Goal: Task Accomplishment & Management: Manage account settings

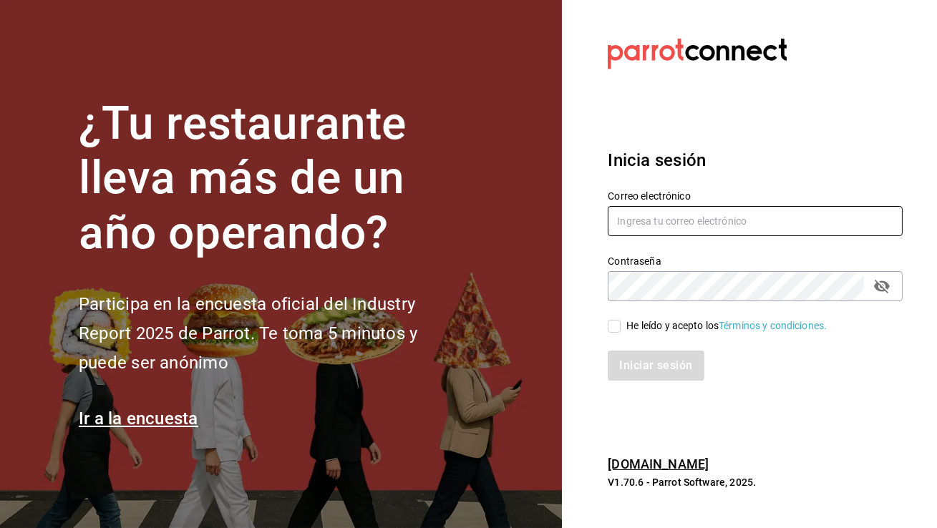
click at [705, 231] on input "text" at bounding box center [755, 221] width 295 height 30
type input "[EMAIL_ADDRESS][DOMAIN_NAME]"
click at [623, 323] on span "He leído y acepto los Términos y condiciones." at bounding box center [724, 326] width 206 height 15
click at [621, 323] on input "He leído y acepto los Términos y condiciones." at bounding box center [614, 326] width 13 height 13
checkbox input "true"
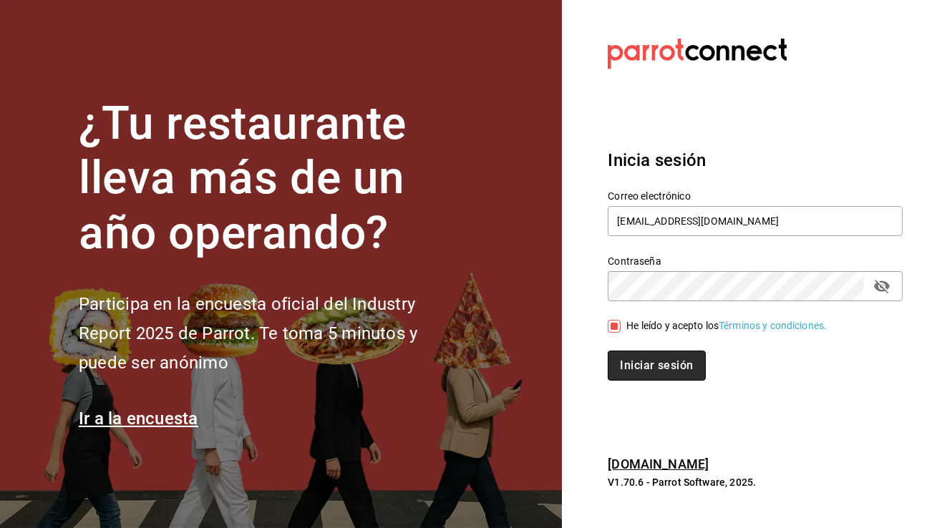
click at [626, 364] on button "Iniciar sesión" at bounding box center [656, 366] width 97 height 30
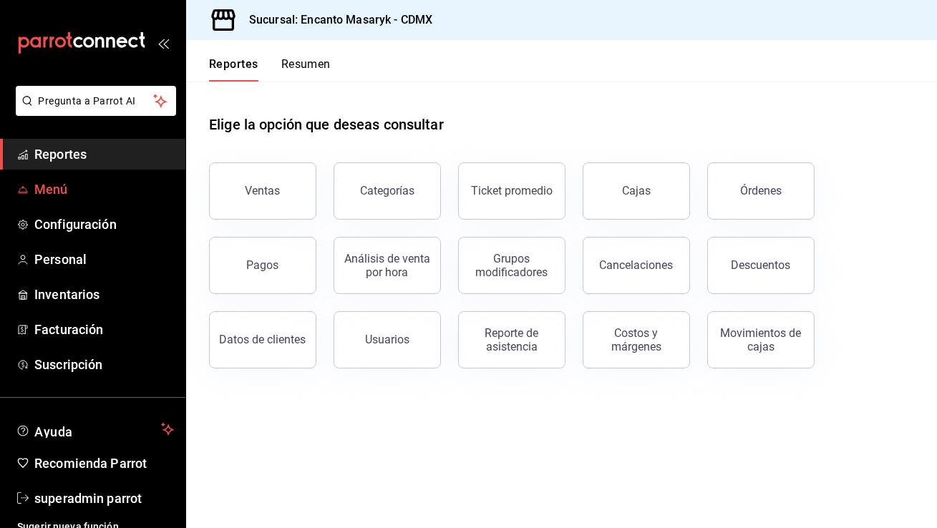
click at [73, 193] on span "Menú" at bounding box center [104, 189] width 140 height 19
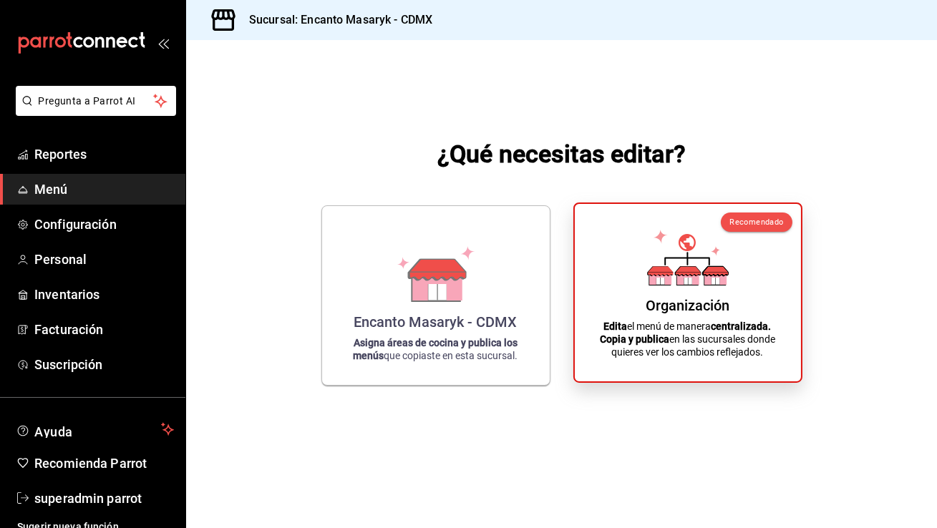
click at [677, 296] on div "Organización Edita el menú de manera centralizada. Copia y publica en las sucur…" at bounding box center [688, 293] width 192 height 155
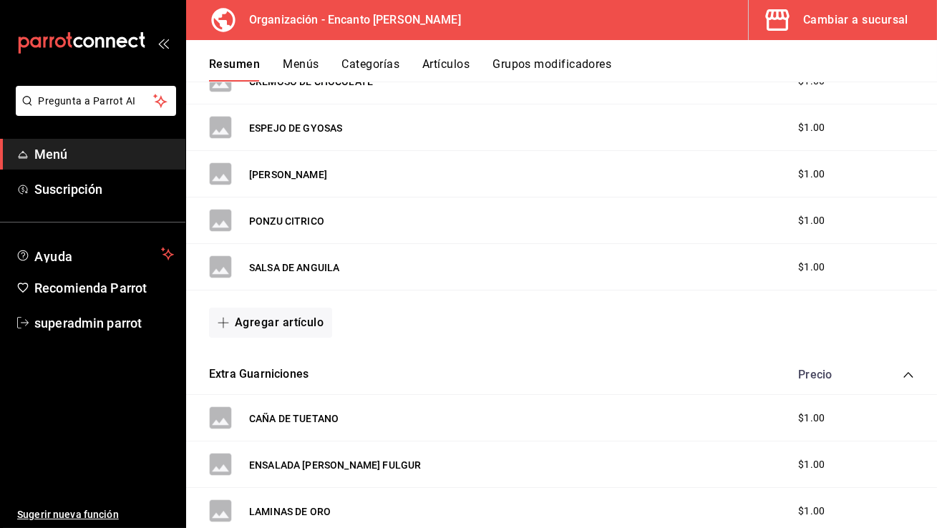
scroll to position [21, 0]
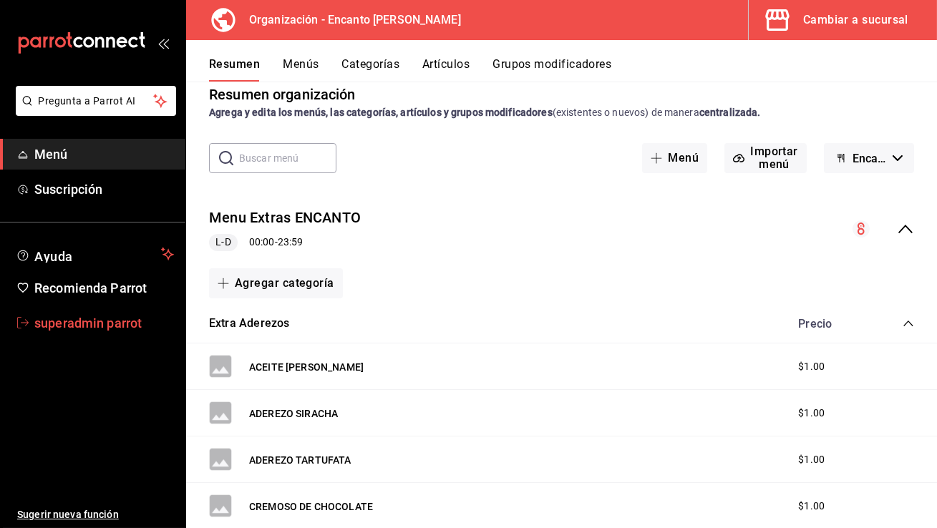
click at [69, 319] on span "superadmin parrot" at bounding box center [104, 323] width 140 height 19
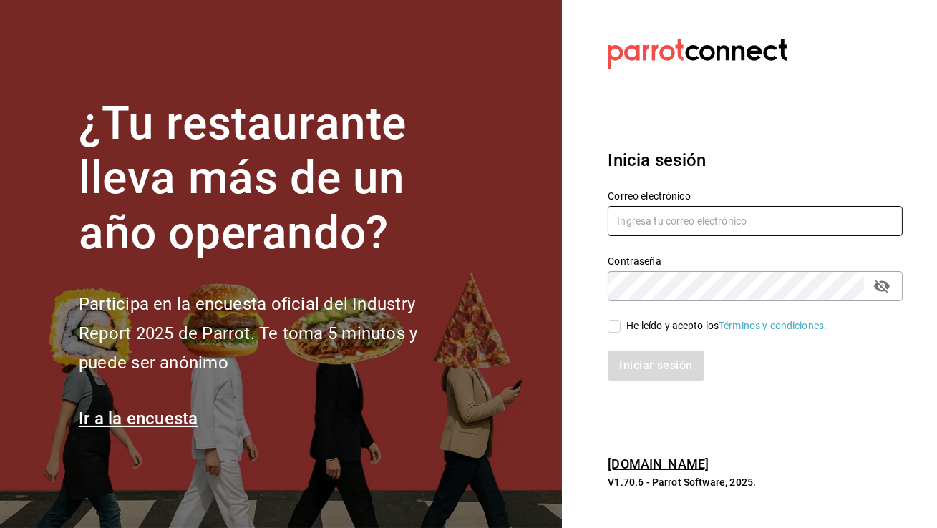
click at [648, 216] on input "text" at bounding box center [755, 221] width 295 height 30
type input "[EMAIL_ADDRESS][DOMAIN_NAME]"
click at [619, 331] on input "He leído y acepto los Términos y condiciones." at bounding box center [614, 326] width 13 height 13
checkbox input "true"
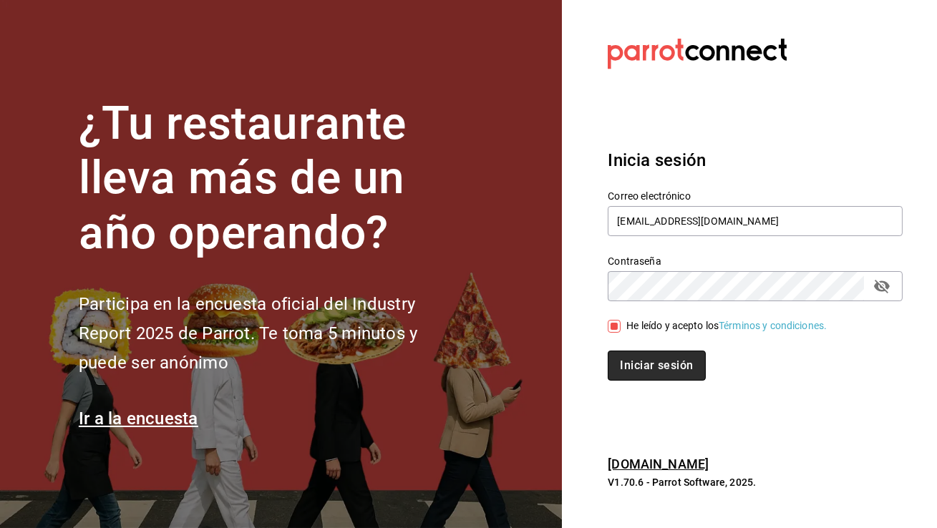
click at [648, 372] on button "Iniciar sesión" at bounding box center [656, 366] width 97 height 30
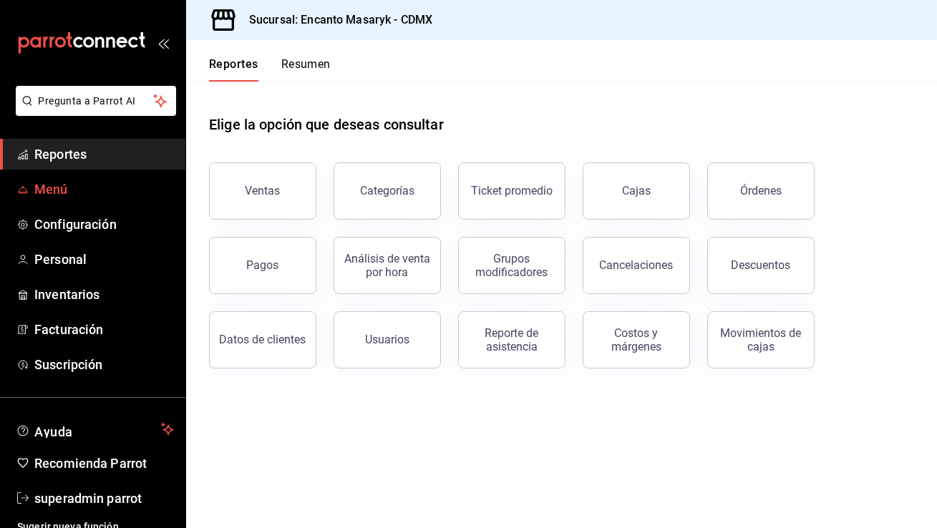
click at [95, 185] on span "Menú" at bounding box center [104, 189] width 140 height 19
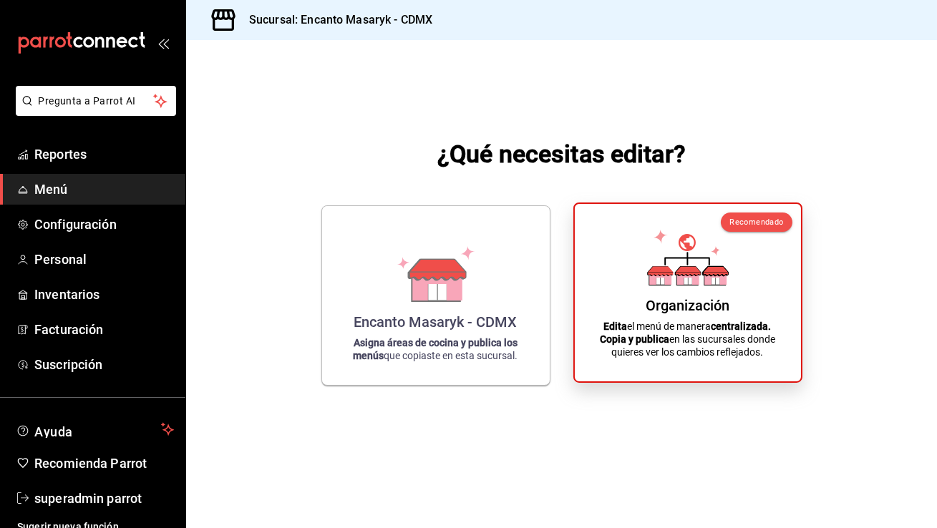
click at [742, 299] on div "Organización Edita el menú de manera centralizada. Copia y publica en las sucur…" at bounding box center [688, 293] width 192 height 155
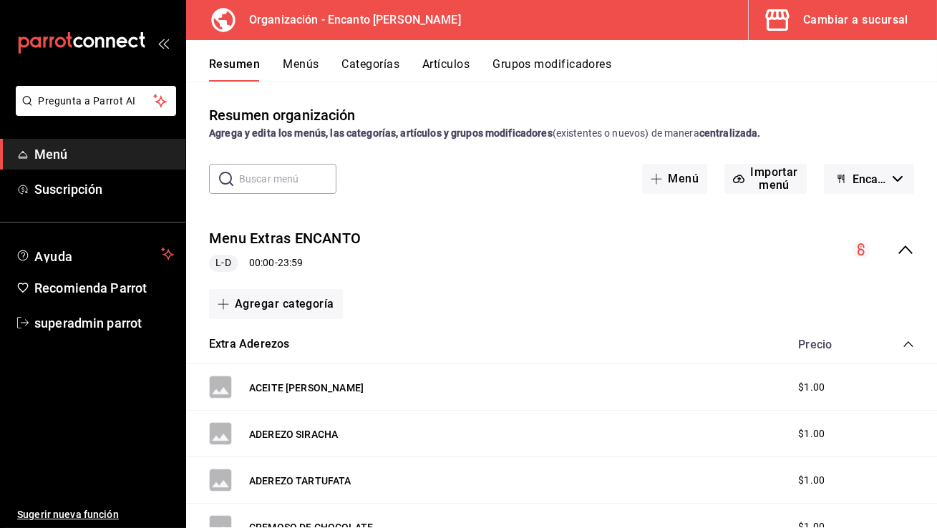
click at [442, 62] on button "Artículos" at bounding box center [445, 69] width 47 height 24
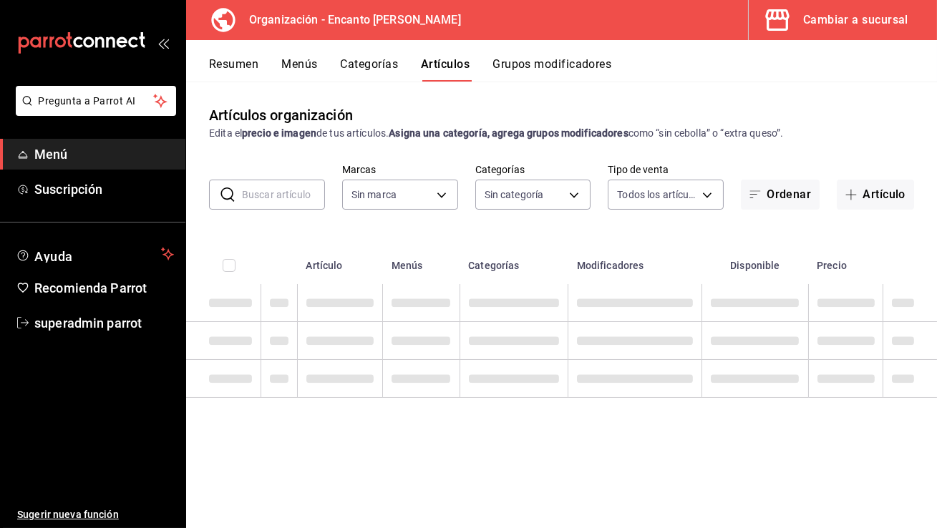
type input "c481bb78-10fa-47ce-ac99-feac7239b02e"
type input "1ea1c7c6-b1d4-4114-b965-f7f34729f4a3,f576ae9d-eb9c-4043-a514-0940a7dc2e00,2e54a…"
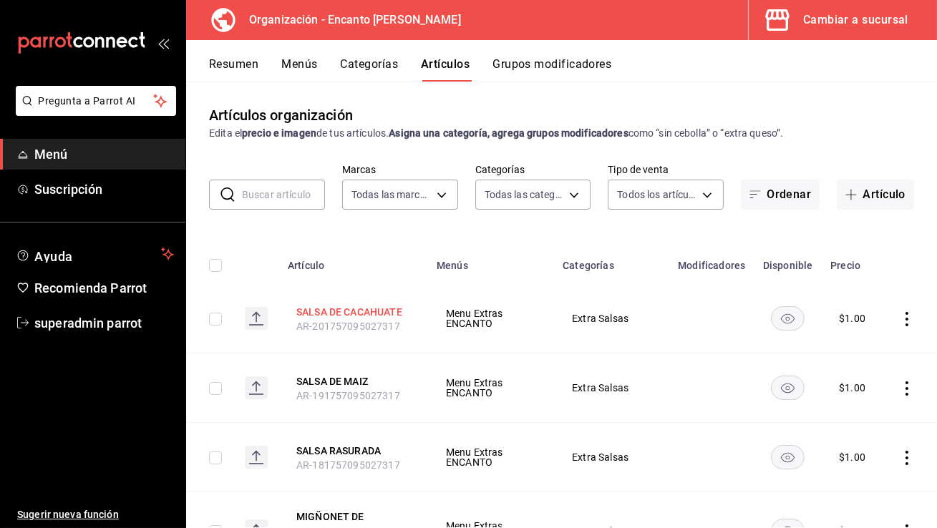
click at [376, 313] on button "SALSA DE CACAHUATE" at bounding box center [353, 312] width 115 height 14
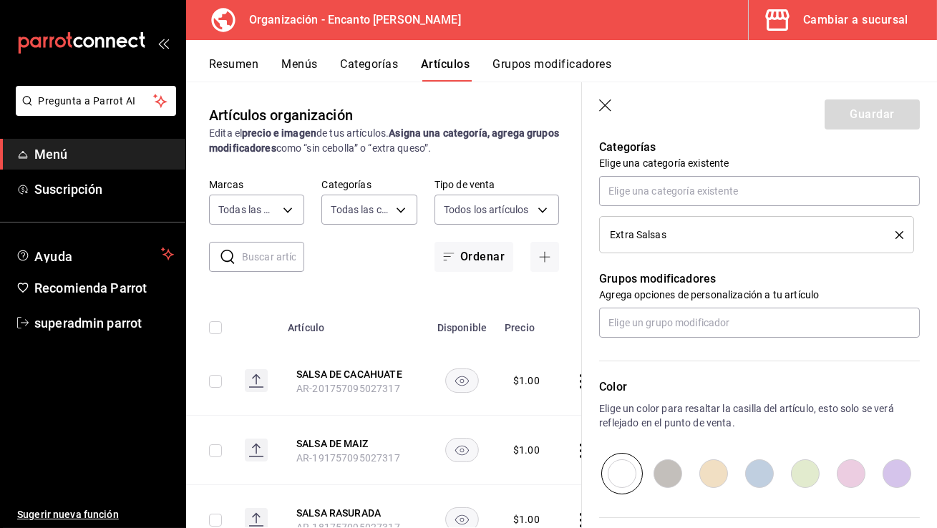
scroll to position [138, 0]
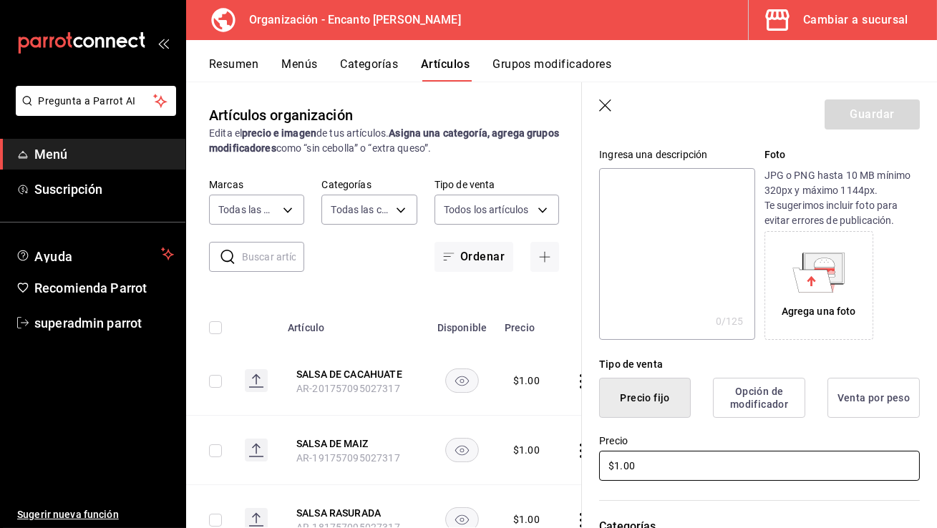
click at [688, 457] on input "$1.00" at bounding box center [759, 466] width 321 height 30
type input "$10.00"
click at [718, 428] on div "Precio $10.00" at bounding box center [751, 450] width 338 height 65
click at [880, 115] on div "Guardar" at bounding box center [872, 115] width 95 height 30
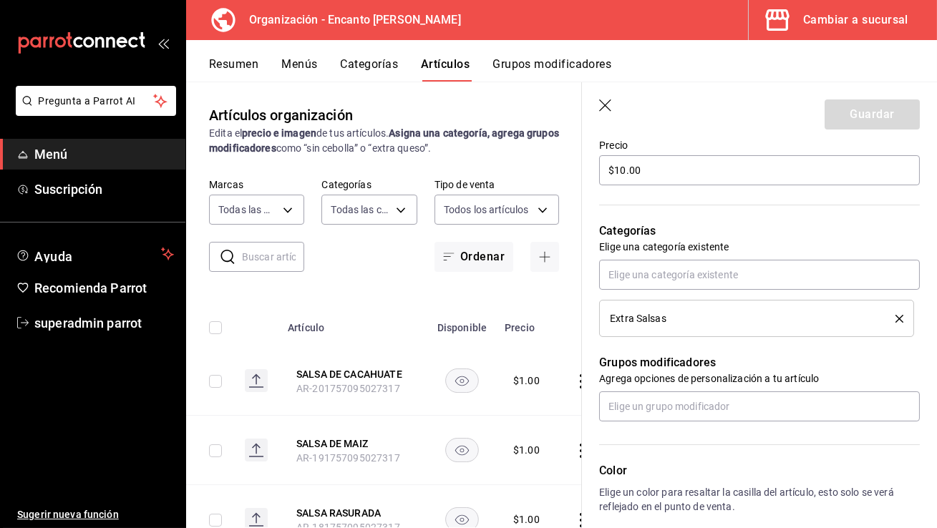
scroll to position [105, 0]
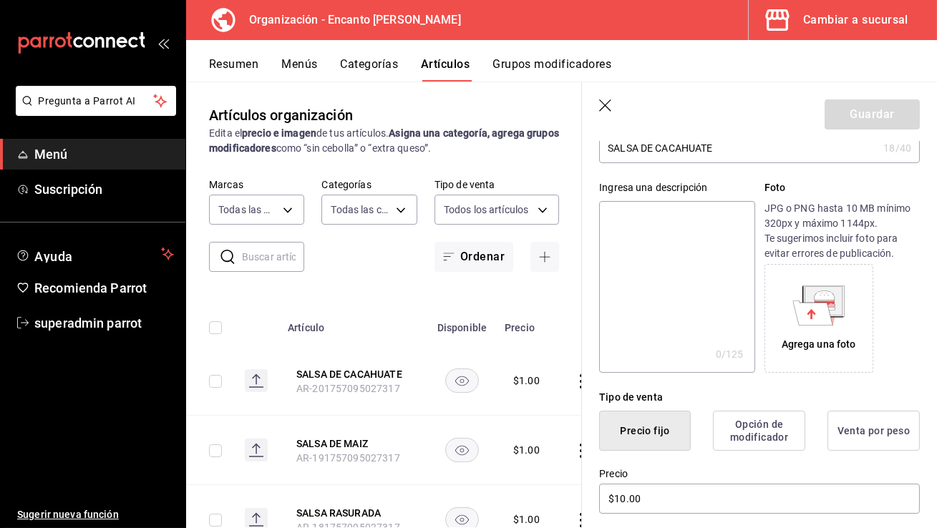
click at [602, 105] on icon "button" at bounding box center [606, 107] width 14 height 14
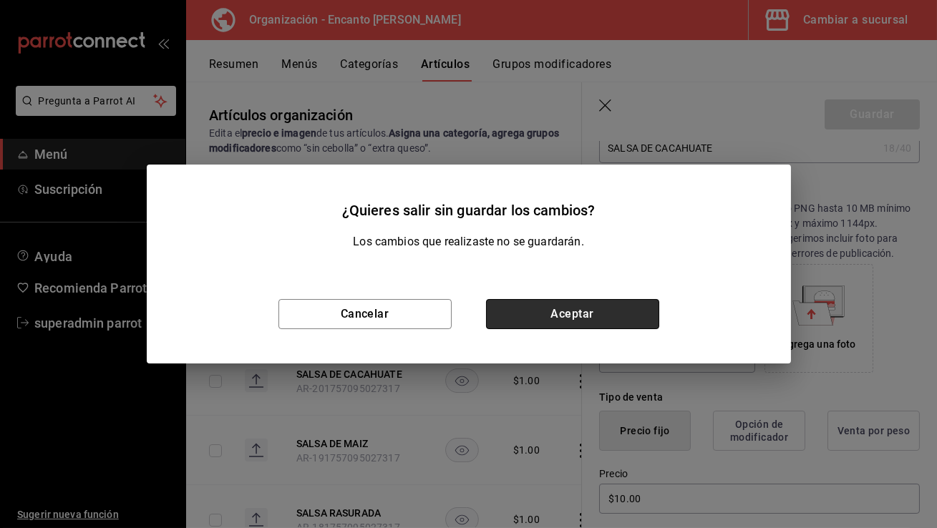
click at [565, 308] on button "Aceptar" at bounding box center [572, 314] width 173 height 30
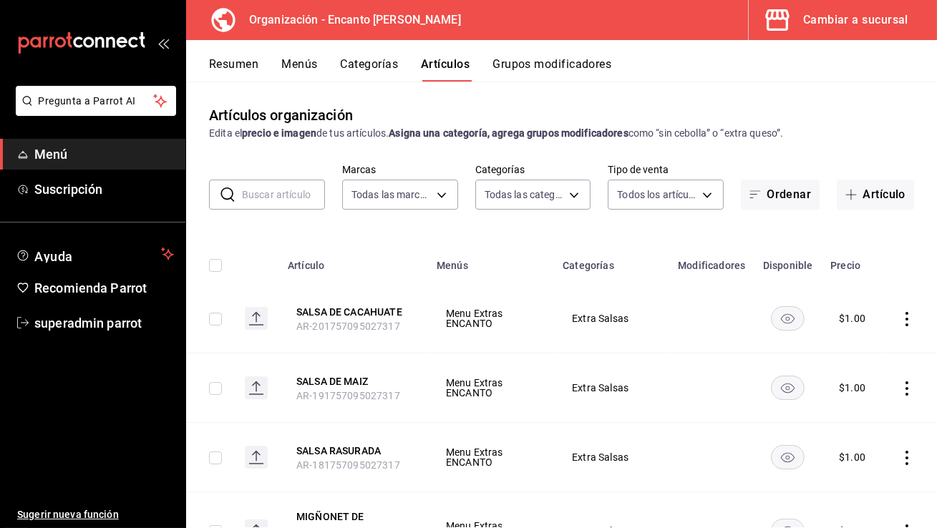
click at [879, 4] on button "Cambiar a sucursal" at bounding box center [837, 20] width 177 height 40
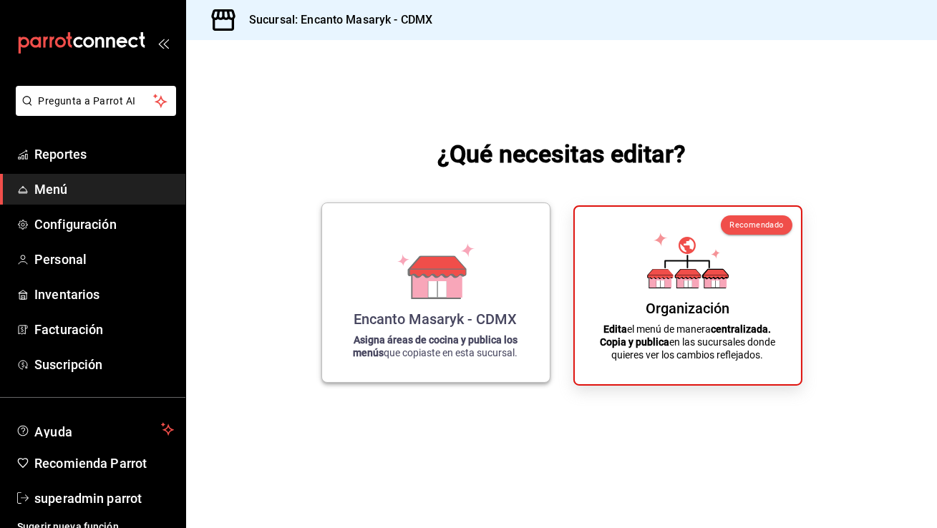
click at [402, 266] on icon at bounding box center [436, 271] width 82 height 56
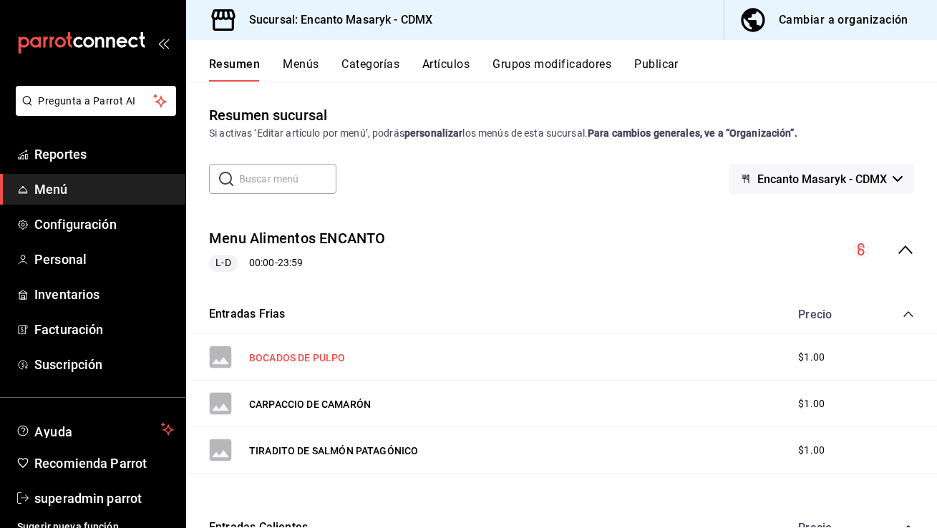
click at [316, 360] on button "BOCADOS DE PULPO" at bounding box center [297, 358] width 96 height 14
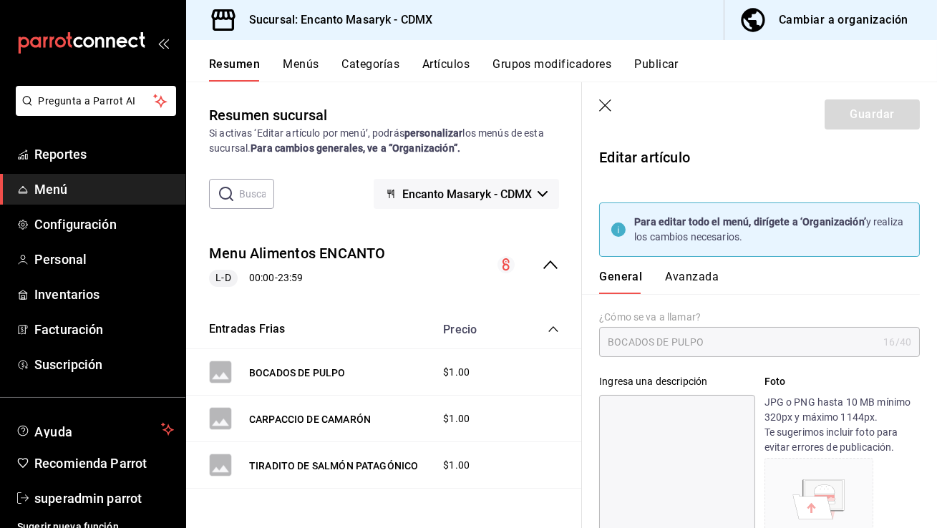
click at [611, 108] on icon "button" at bounding box center [606, 107] width 14 height 14
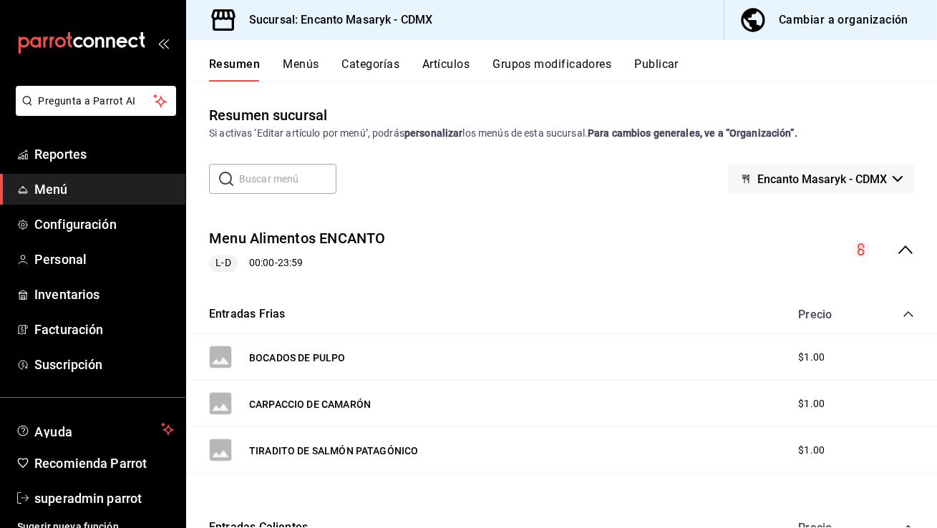
click at [455, 67] on button "Artículos" at bounding box center [445, 69] width 47 height 24
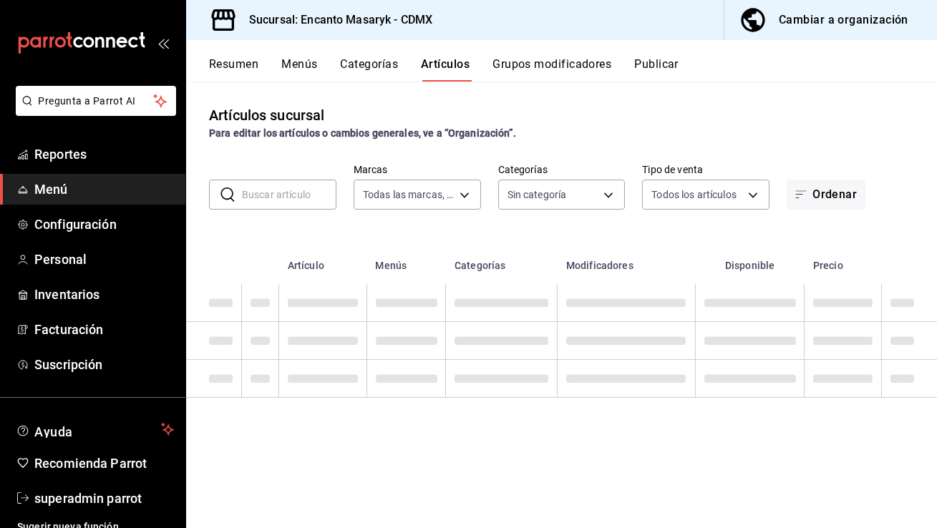
type input "695a2f07-c127-4e2f-a901-334bb8e3f3f8"
type input "b6e4121c-4d98-4e63-9618-9d7c93a1cd0c,8bdf8658-0b6f-4198-ab12-6ea3e57956a0,566cc…"
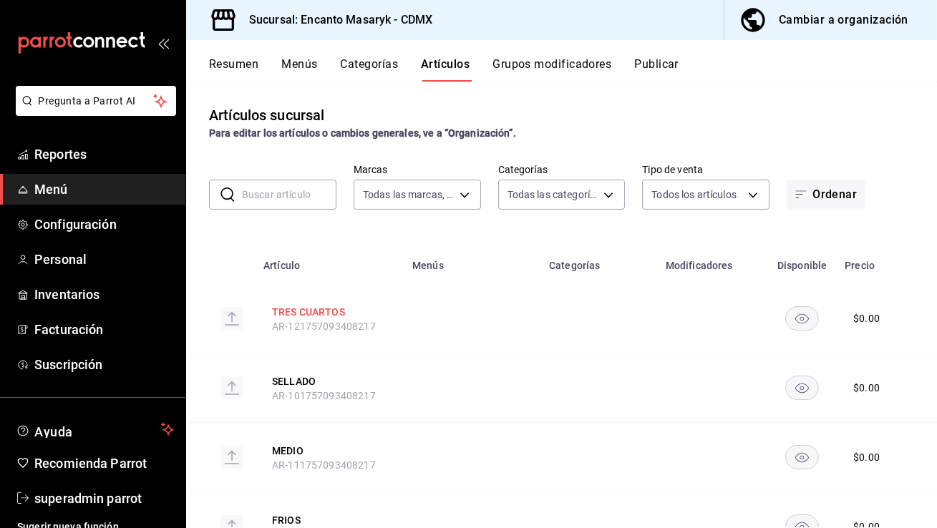
click at [301, 307] on button "TRES CUARTOS" at bounding box center [329, 312] width 115 height 14
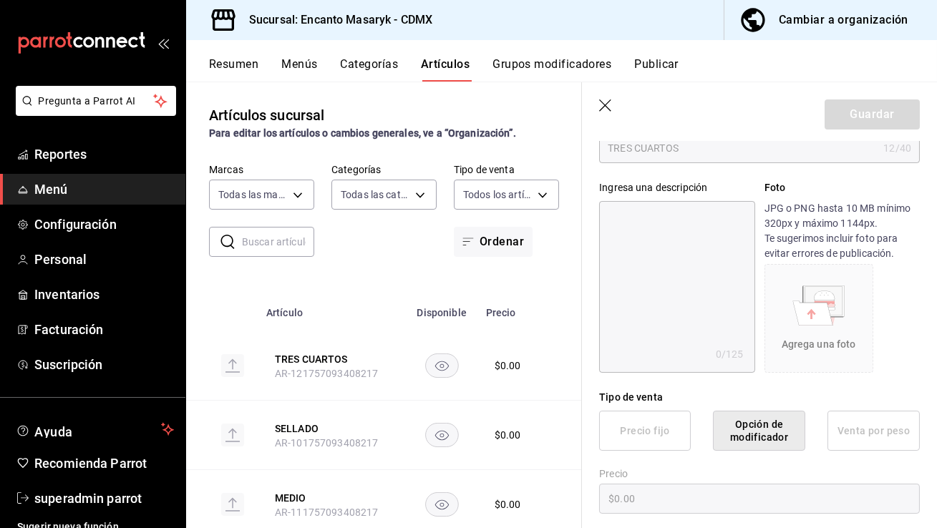
scroll to position [511, 0]
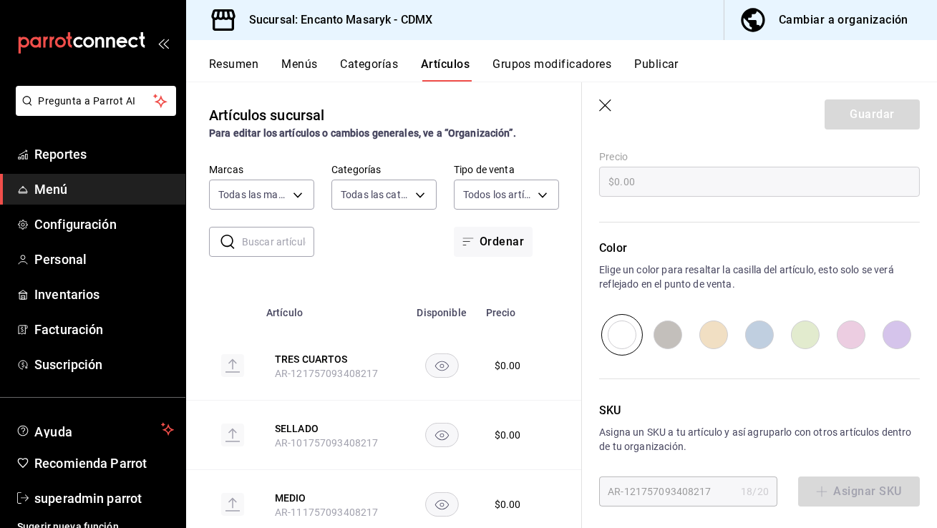
click at [602, 111] on icon "button" at bounding box center [606, 107] width 14 height 14
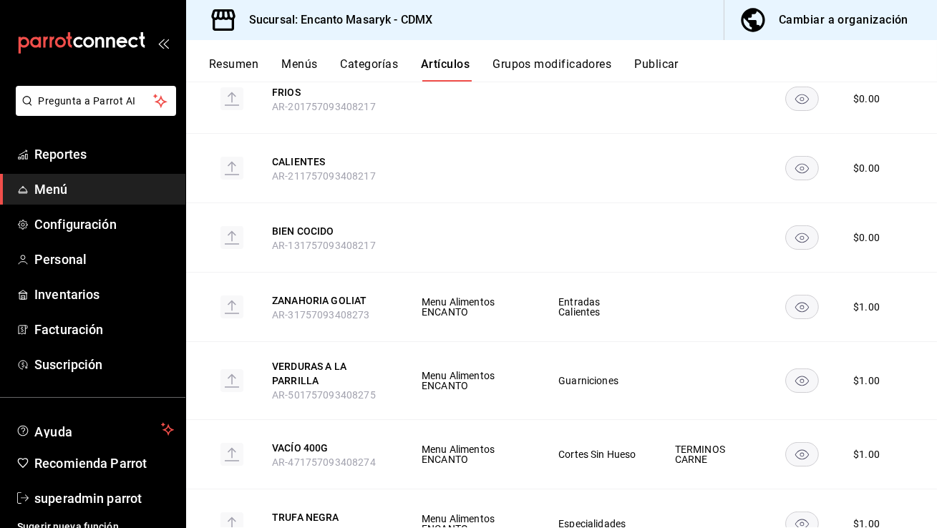
scroll to position [434, 0]
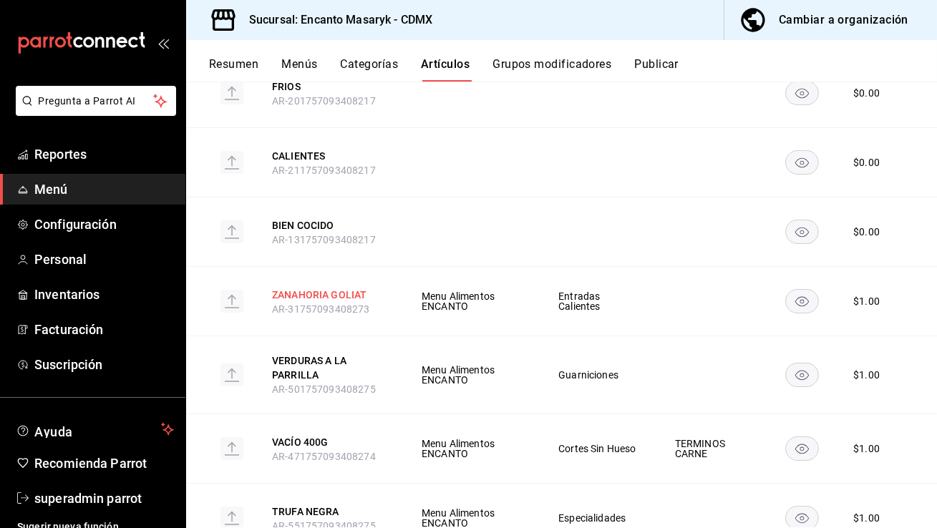
click at [345, 288] on button "ZANAHORIA GOLIAT" at bounding box center [329, 295] width 115 height 14
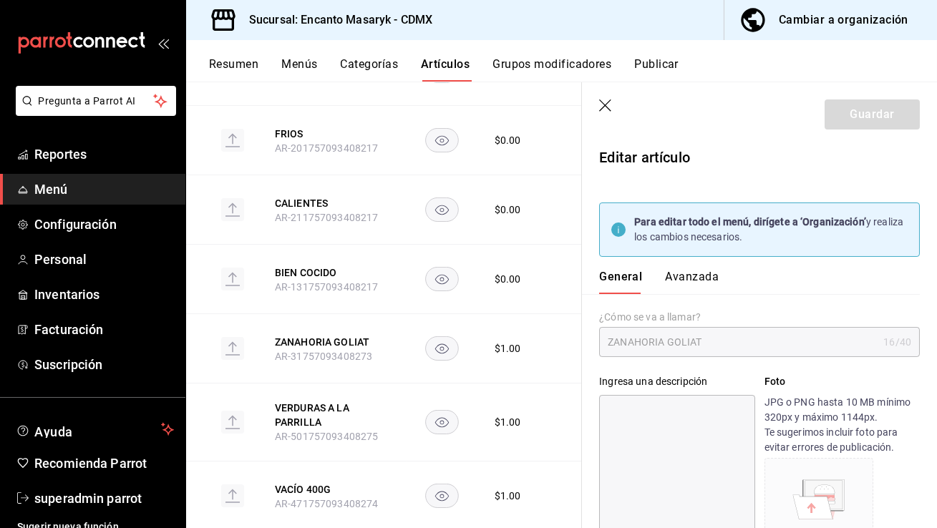
type input "$1.00"
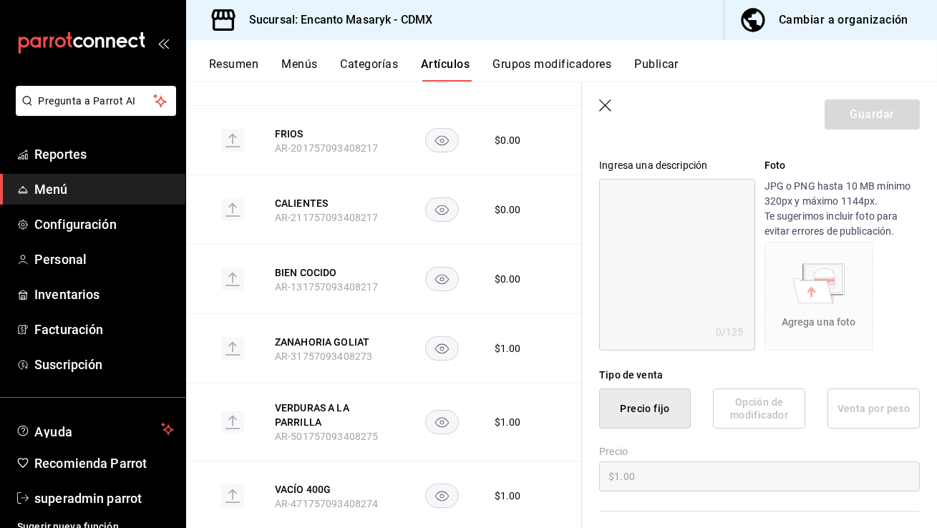
scroll to position [262, 0]
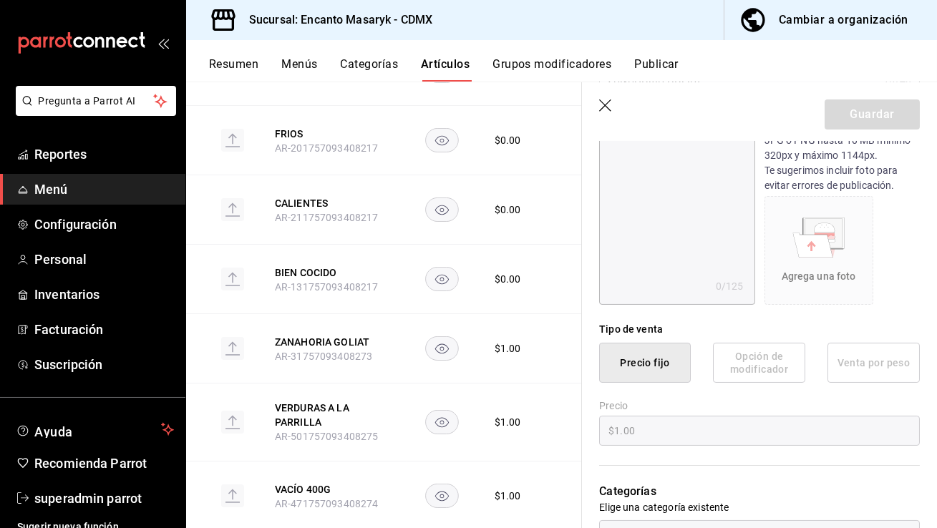
click at [608, 112] on icon "button" at bounding box center [606, 107] width 14 height 14
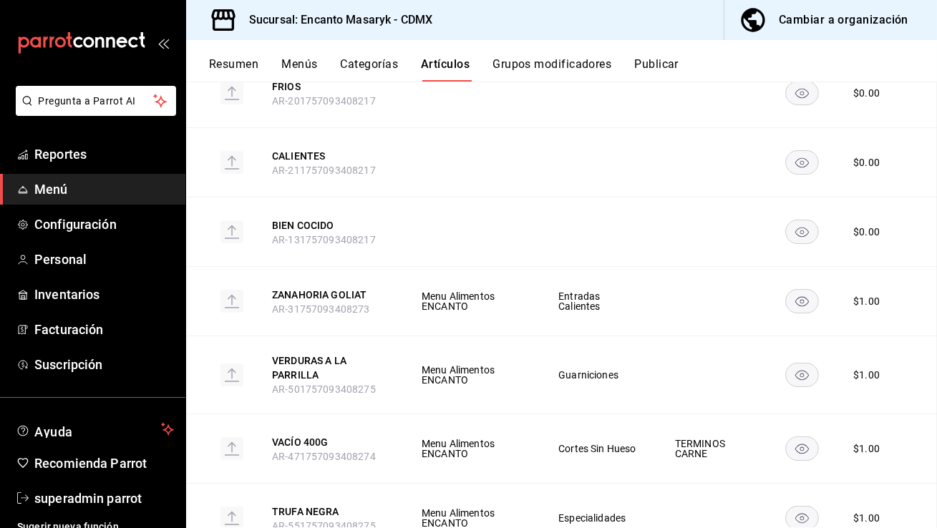
scroll to position [387, 0]
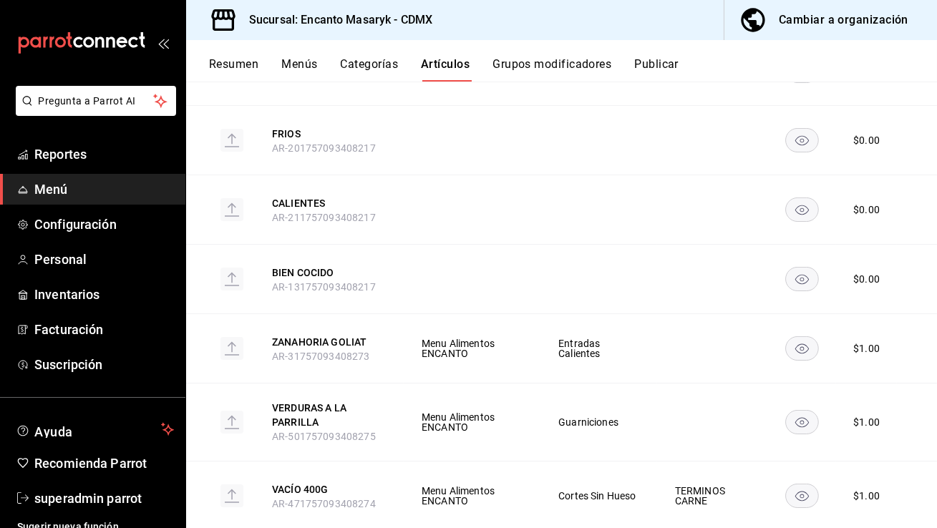
click at [778, 21] on button "Cambiar a organización" at bounding box center [825, 20] width 201 height 40
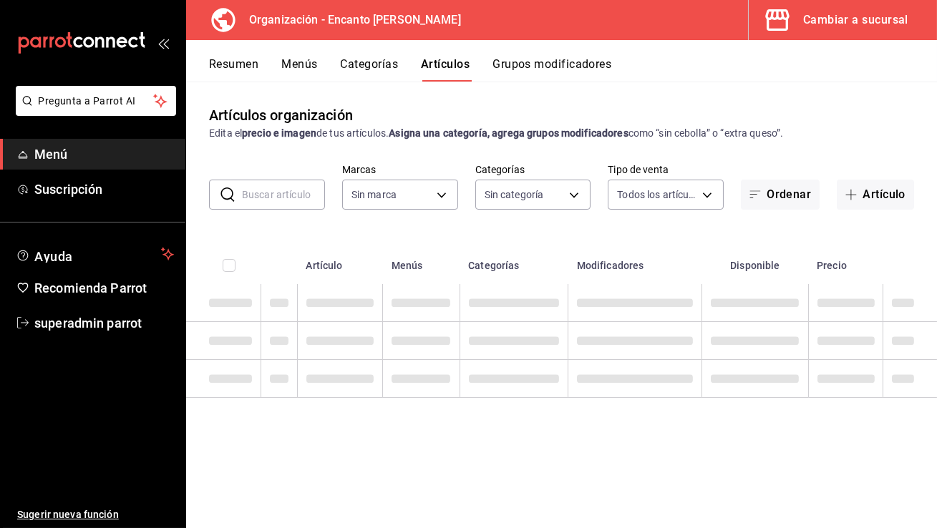
type input "1ea1c7c6-b1d4-4114-b965-f7f34729f4a3,f576ae9d-eb9c-4043-a514-0940a7dc2e00,2e54a…"
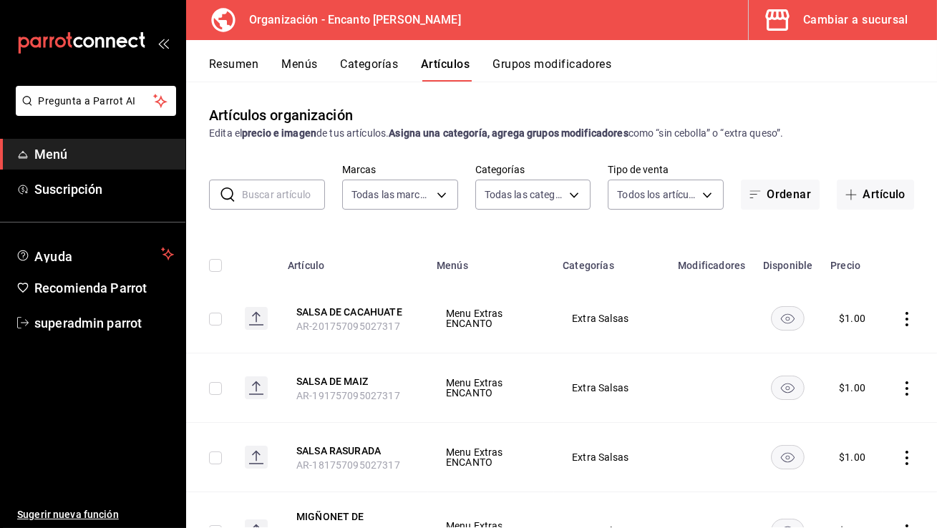
type input "c481bb78-10fa-47ce-ac99-feac7239b02e"
